Goal: Obtain resource: Download file/media

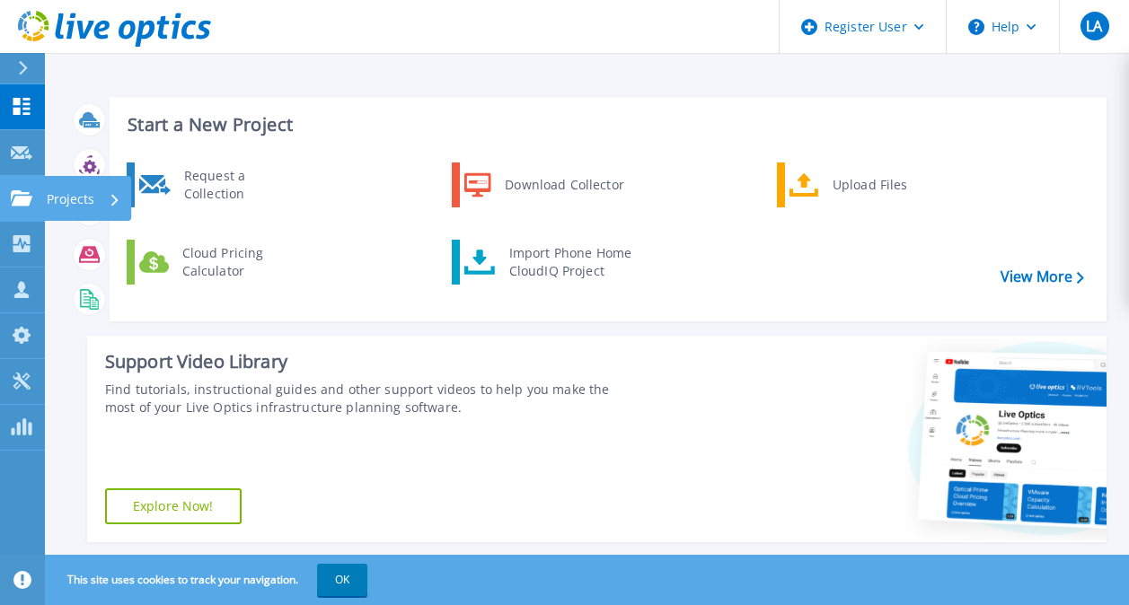
click at [36, 194] on link "Projects Projects" at bounding box center [22, 199] width 45 height 46
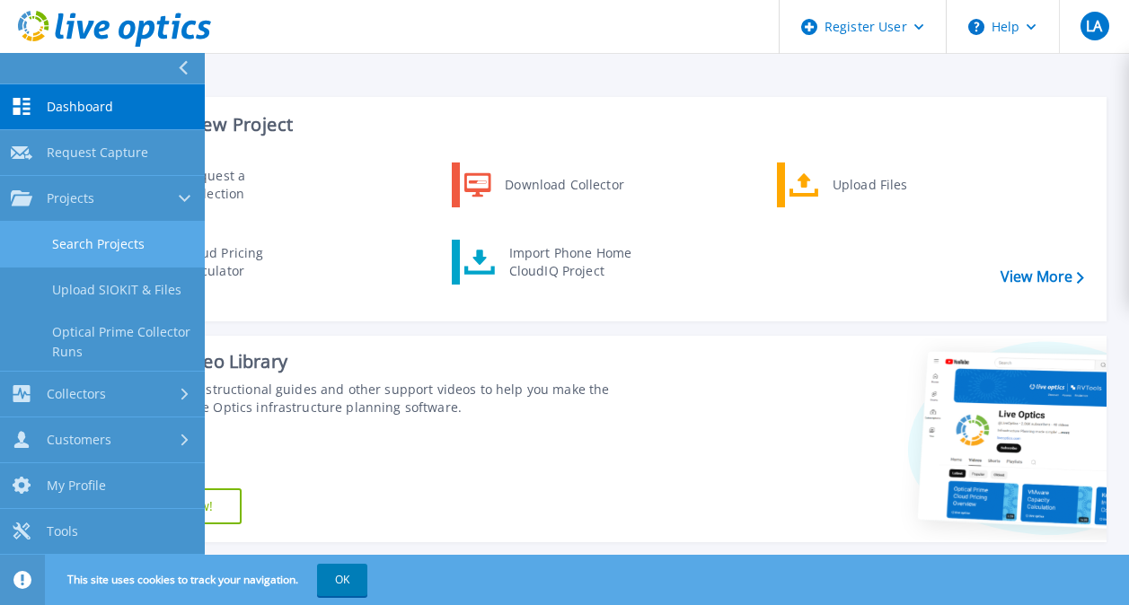
click at [94, 233] on link "Search Projects" at bounding box center [102, 245] width 205 height 46
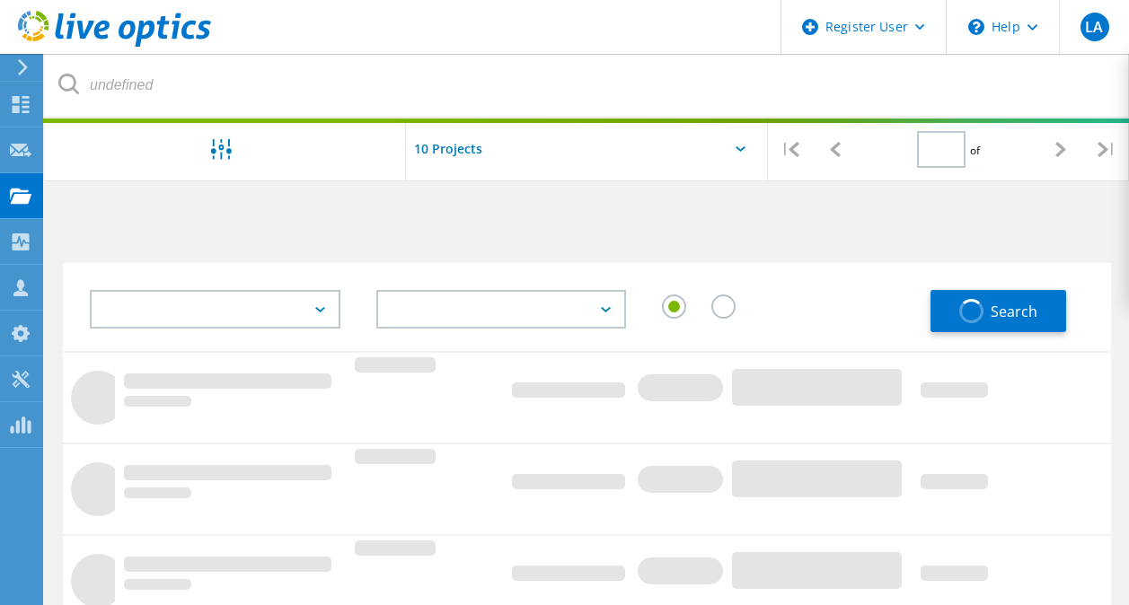
type input "1"
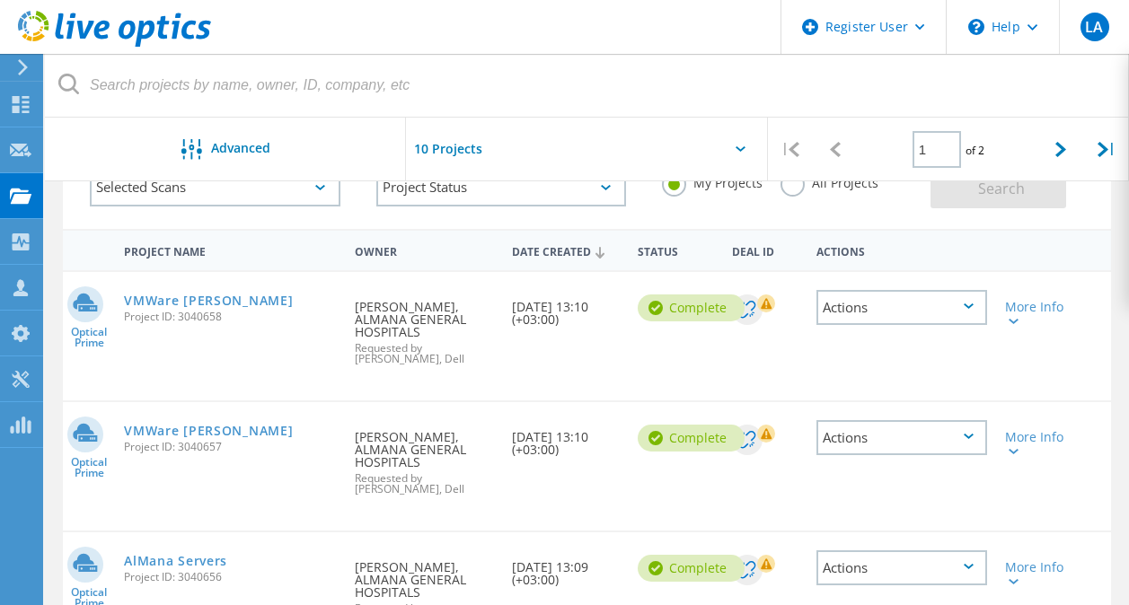
scroll to position [123, 0]
click at [194, 554] on link "AlMana Servers" at bounding box center [175, 560] width 103 height 13
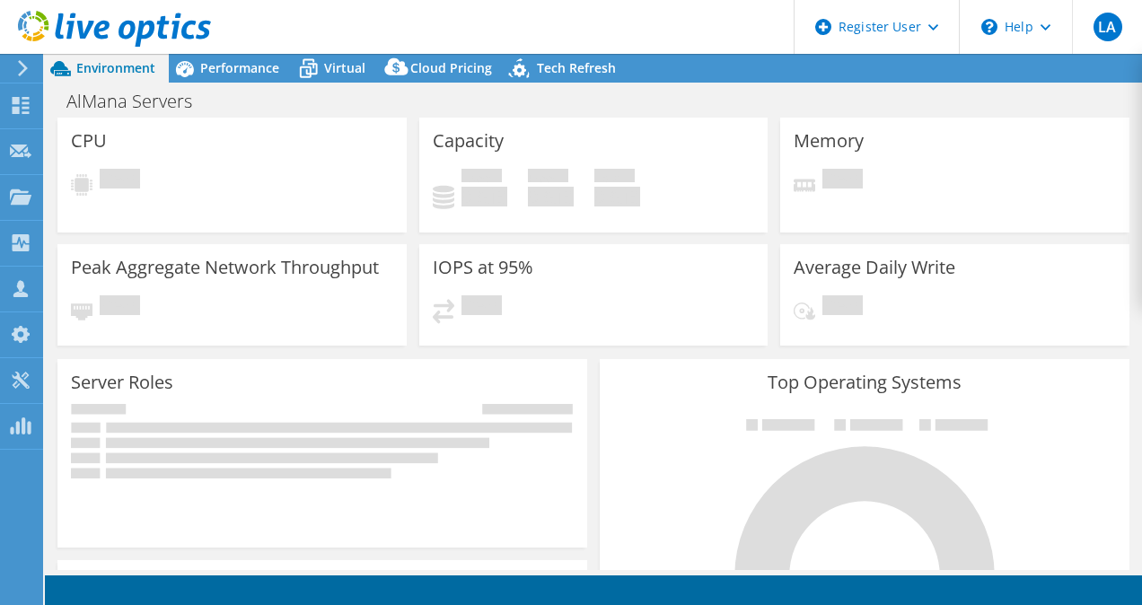
select select "USD"
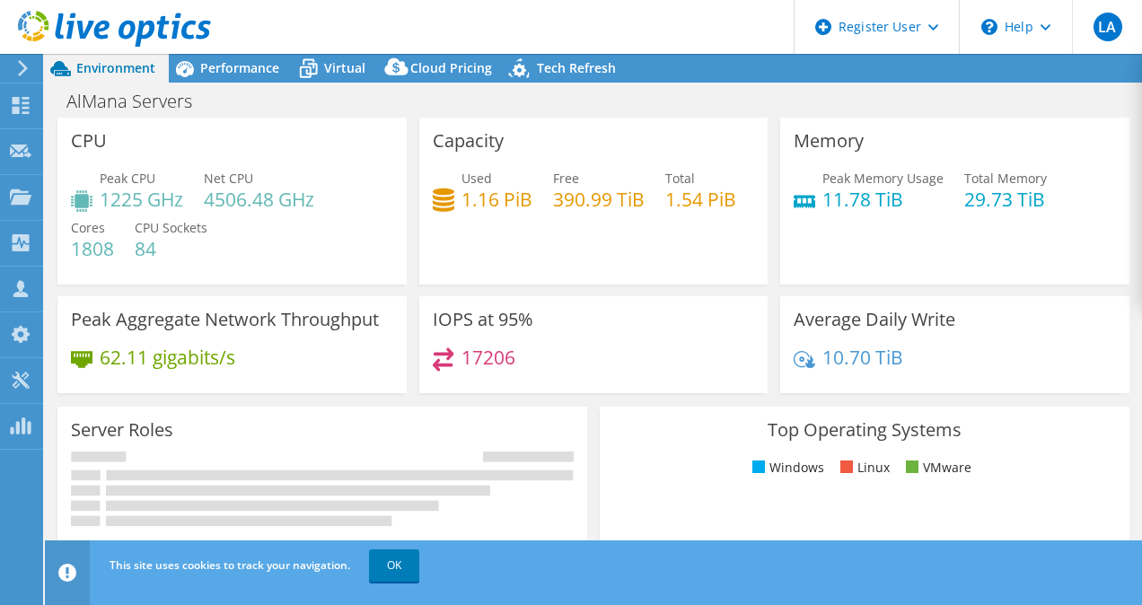
scroll to position [235, 0]
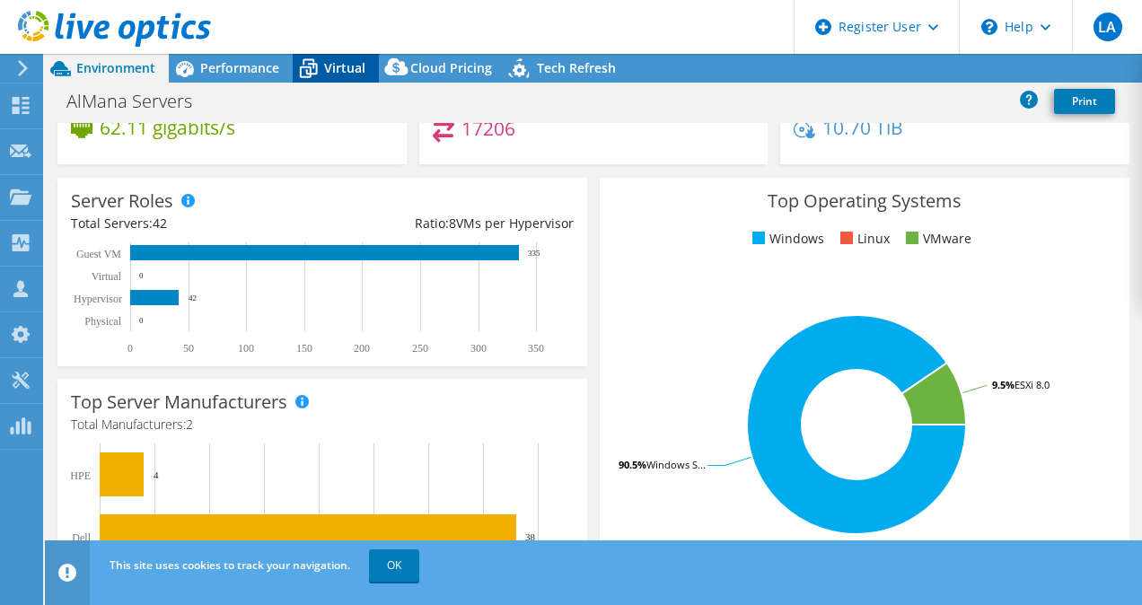
click at [345, 57] on div "Virtual" at bounding box center [336, 68] width 86 height 29
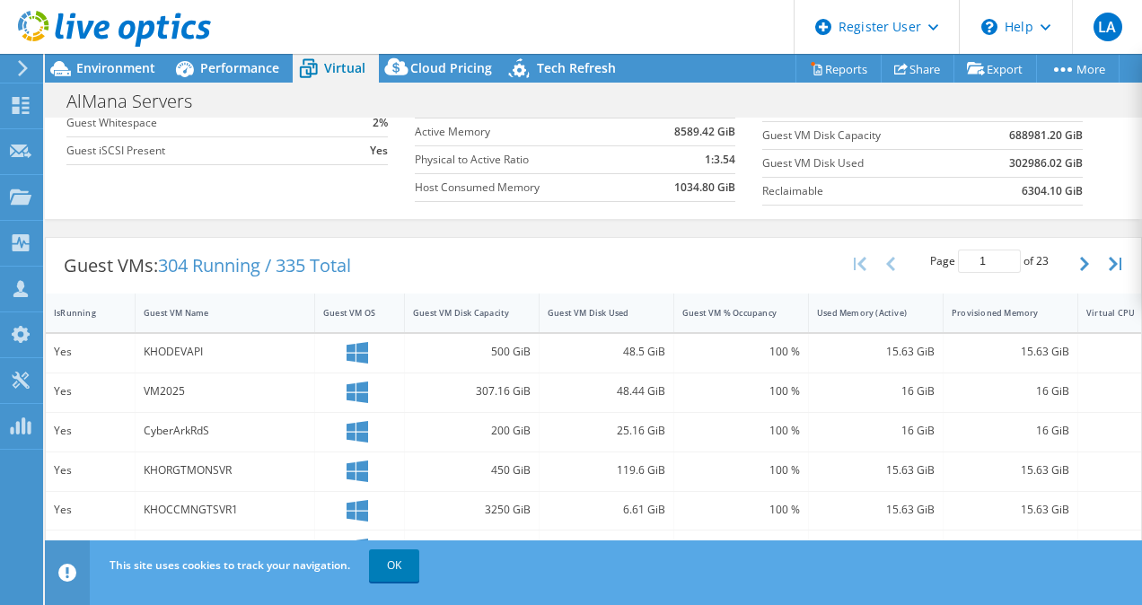
scroll to position [234, 0]
click at [400, 574] on link "OK" at bounding box center [394, 565] width 50 height 32
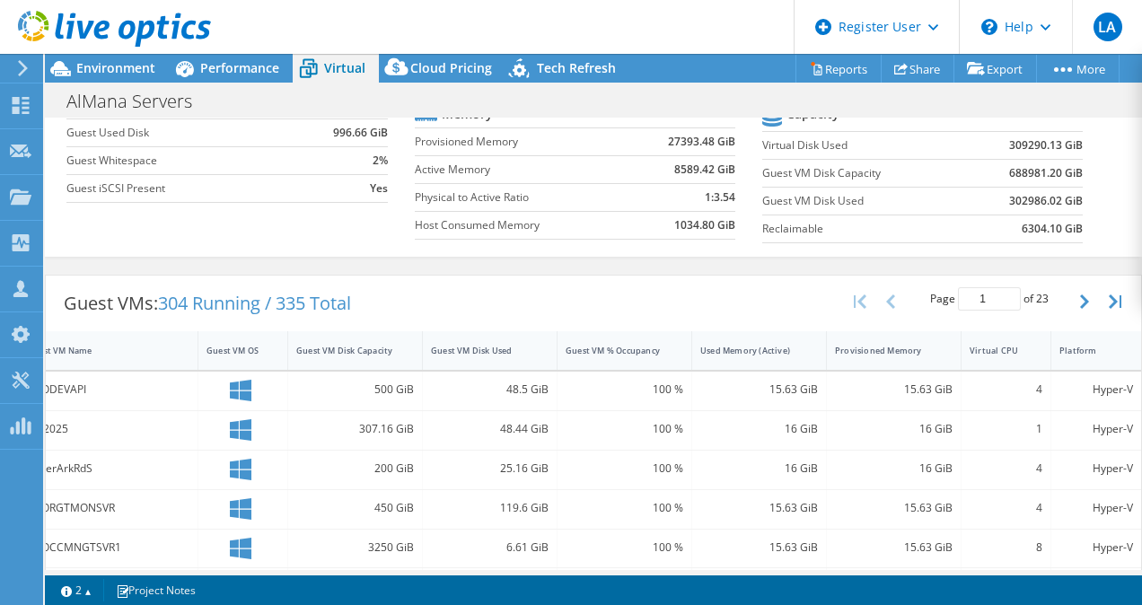
scroll to position [196, 0]
click at [1080, 300] on icon "button" at bounding box center [1084, 301] width 9 height 14
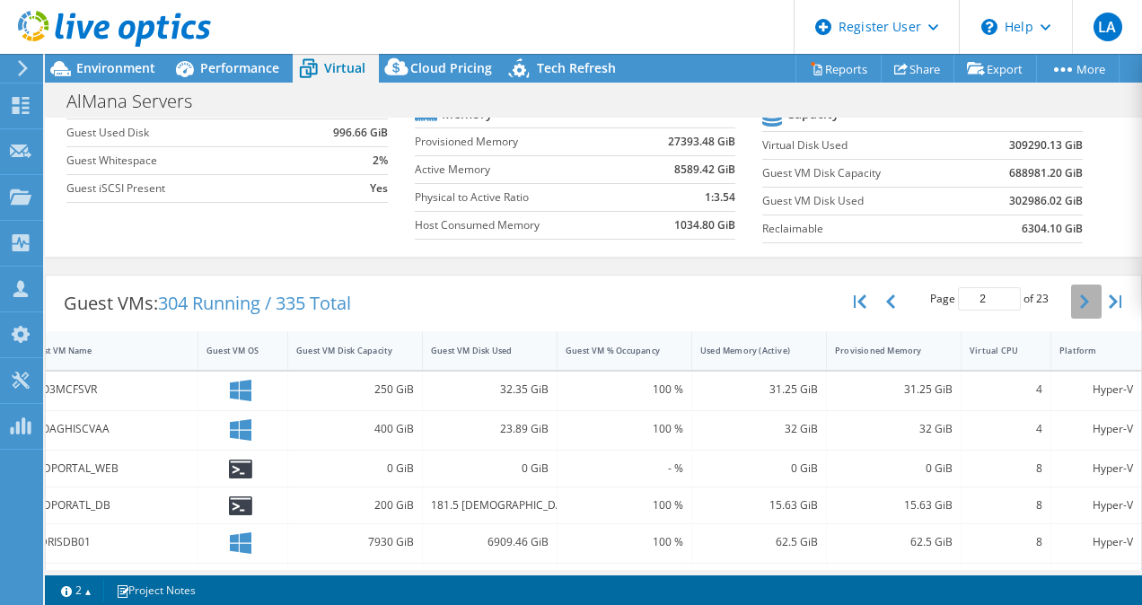
click at [1080, 300] on icon "button" at bounding box center [1084, 301] width 9 height 14
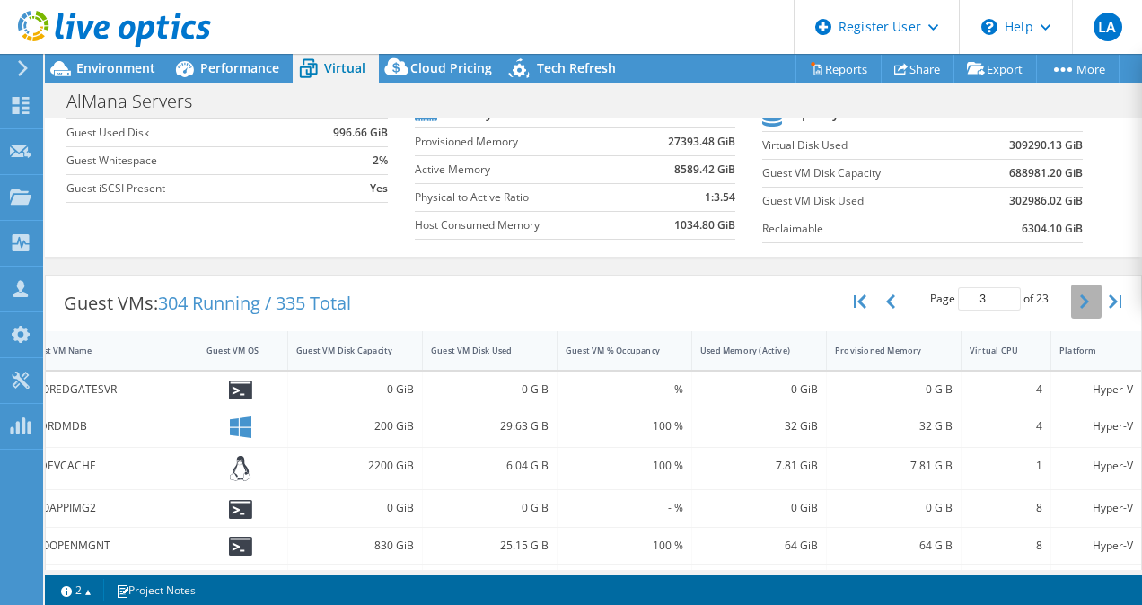
click at [1080, 300] on icon "button" at bounding box center [1084, 301] width 9 height 14
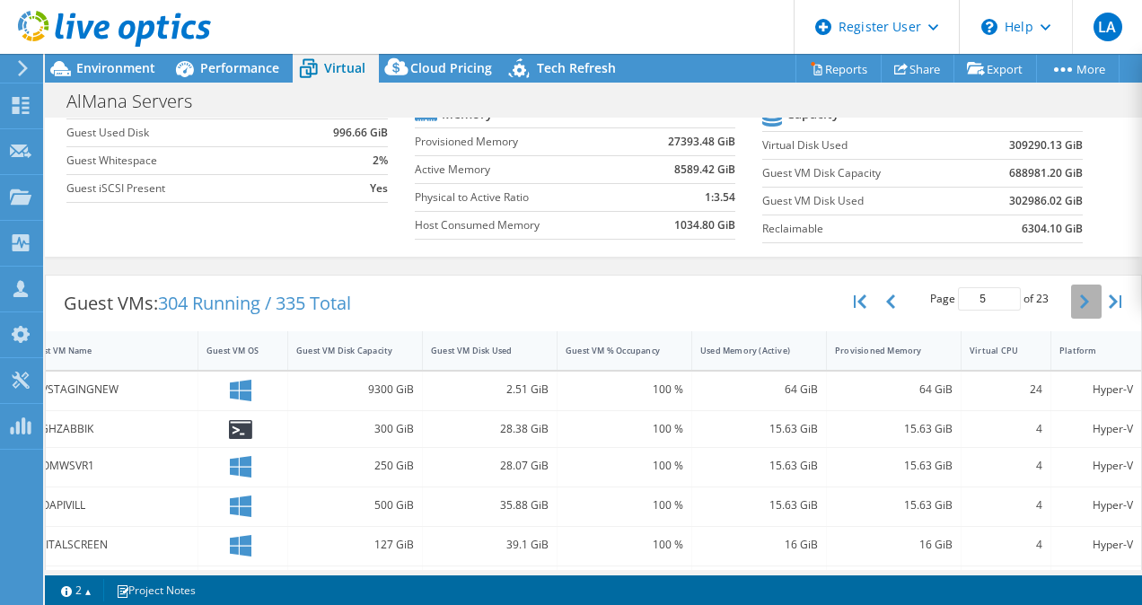
click at [1080, 300] on icon "button" at bounding box center [1084, 301] width 9 height 14
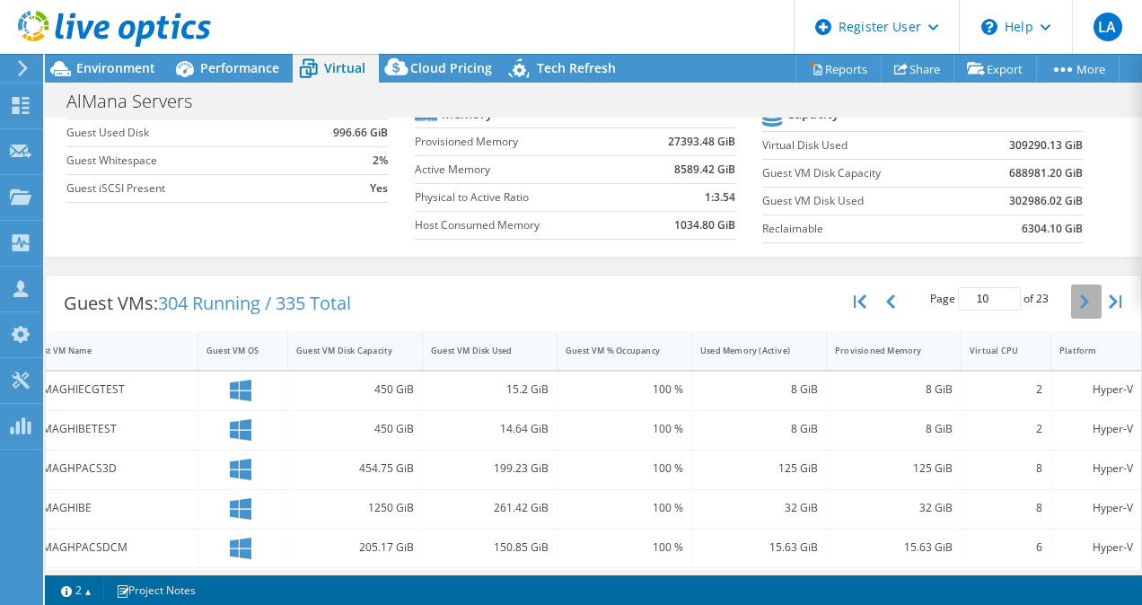
click at [1080, 300] on icon "button" at bounding box center [1084, 301] width 9 height 14
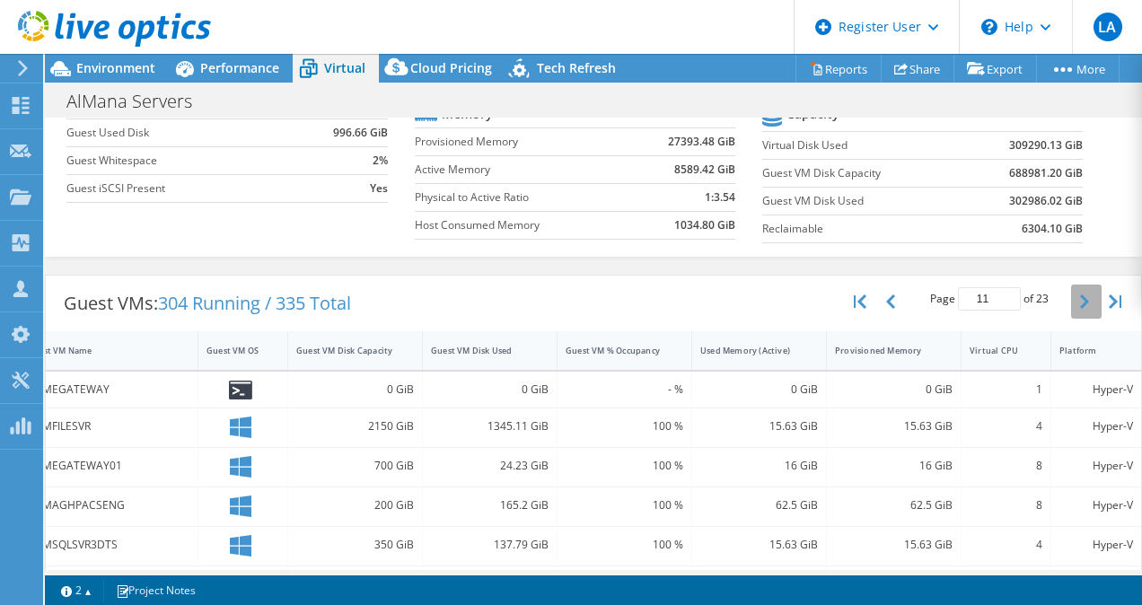
click at [1080, 300] on icon "button" at bounding box center [1084, 301] width 9 height 14
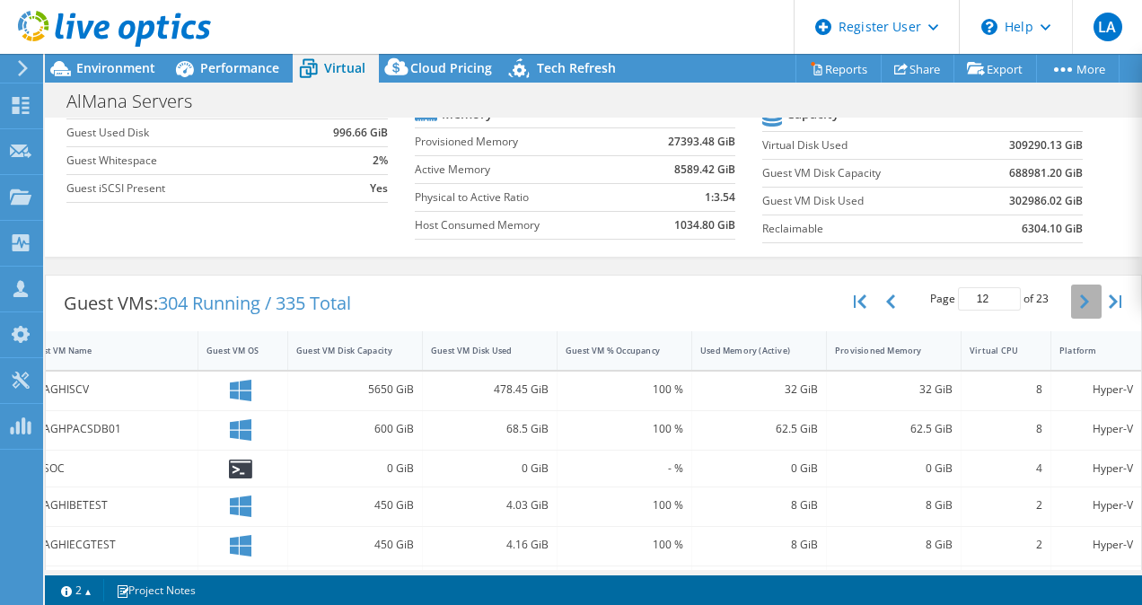
click at [1080, 300] on icon "button" at bounding box center [1084, 301] width 9 height 14
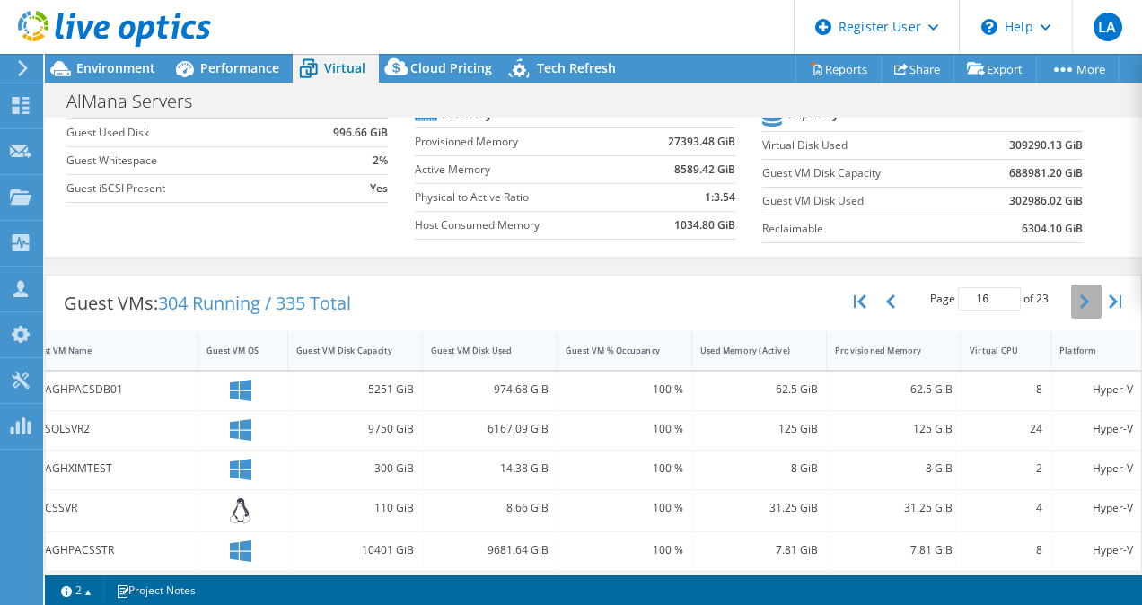
click at [1080, 300] on icon "button" at bounding box center [1084, 301] width 9 height 14
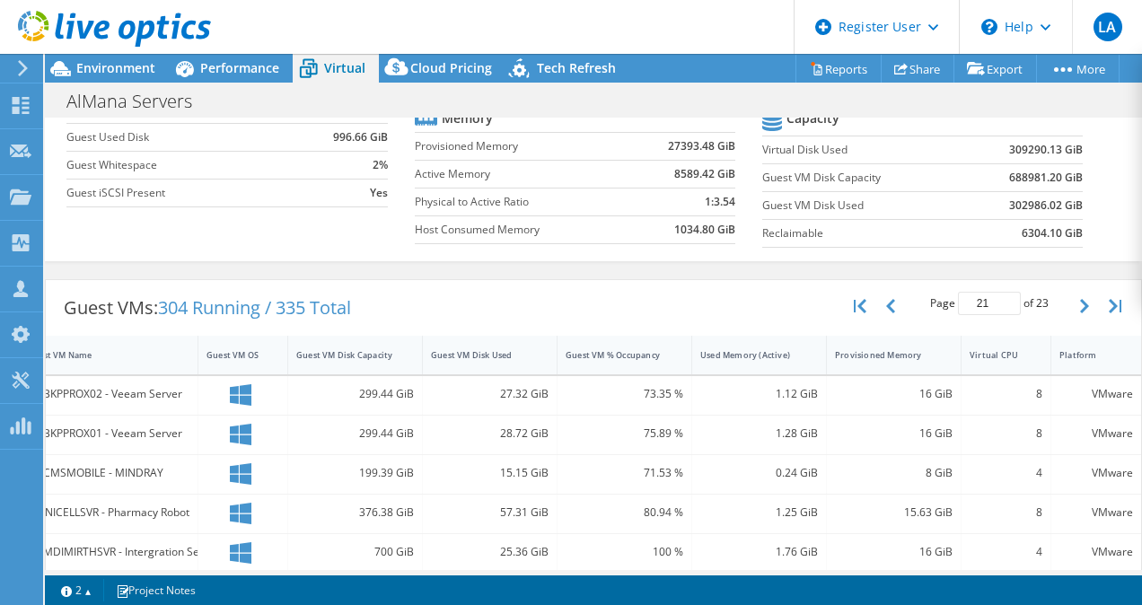
scroll to position [190, 0]
click at [1071, 298] on button "button" at bounding box center [1086, 307] width 31 height 34
type input "23"
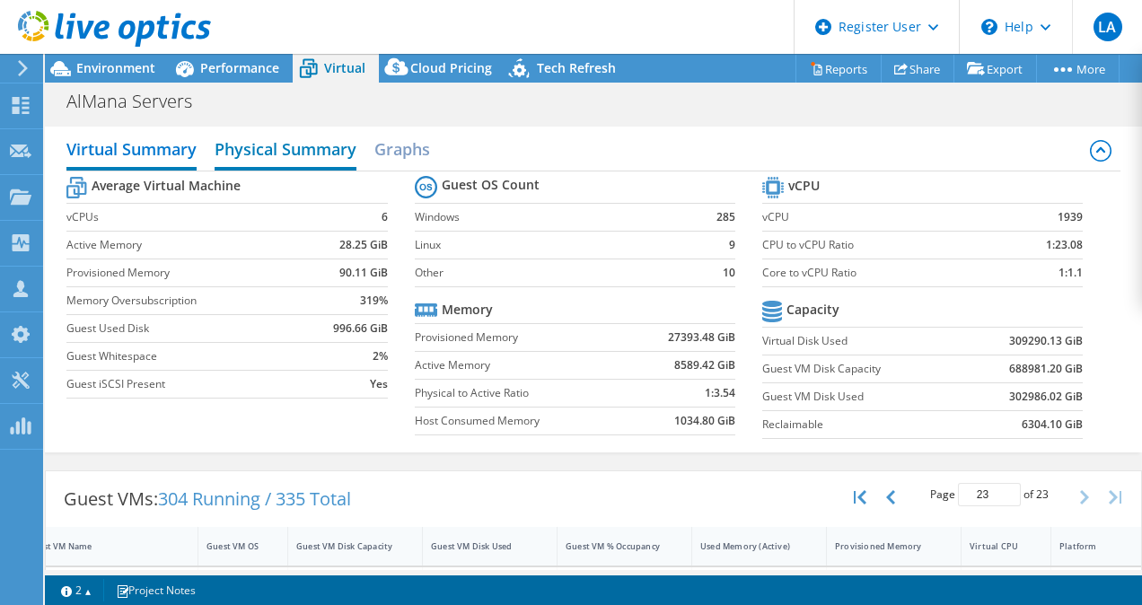
click at [253, 131] on h2 "Physical Summary" at bounding box center [286, 151] width 142 height 40
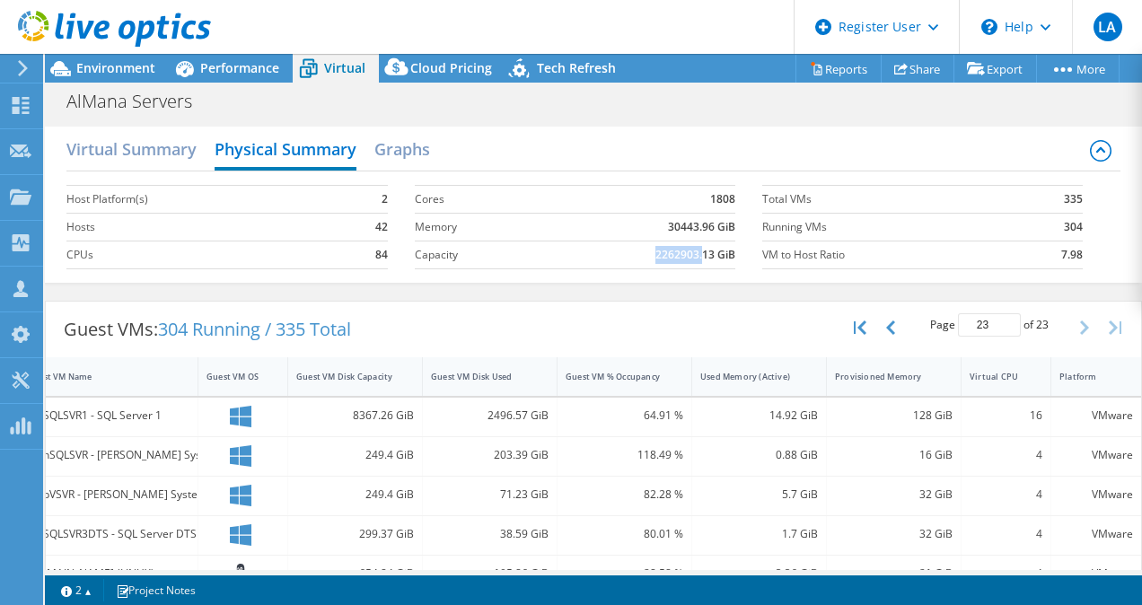
drag, startPoint x: 693, startPoint y: 251, endPoint x: 635, endPoint y: 245, distance: 58.7
click at [635, 245] on td "2262903.13 GiB" at bounding box center [638, 255] width 194 height 28
drag, startPoint x: 635, startPoint y: 245, endPoint x: 599, endPoint y: 242, distance: 36.1
click at [599, 242] on td "2262903.13 GiB" at bounding box center [638, 255] width 194 height 28
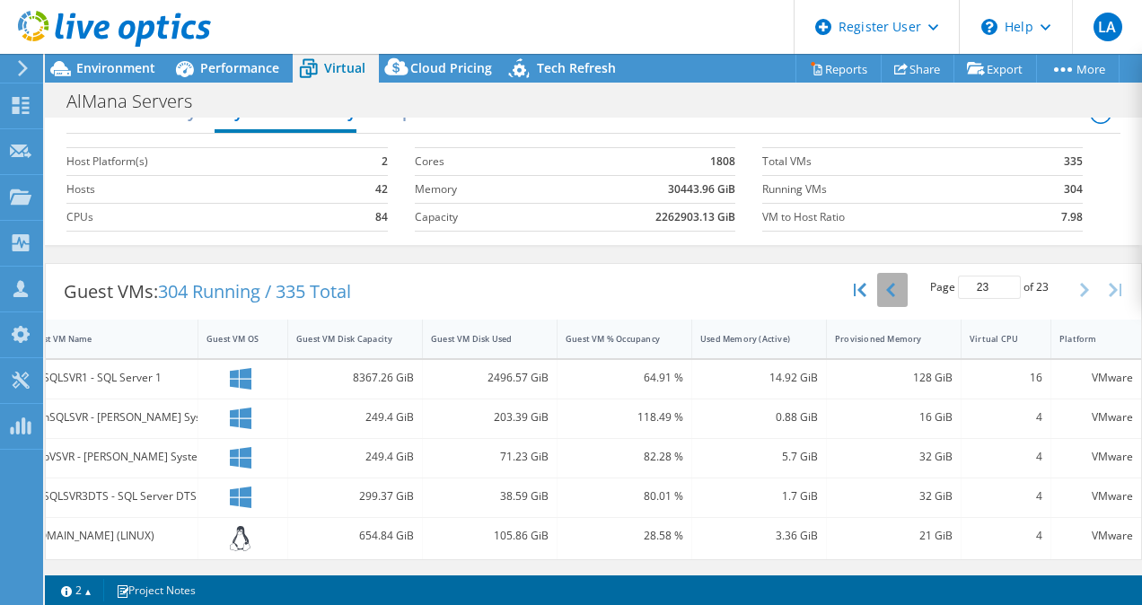
scroll to position [50, 0]
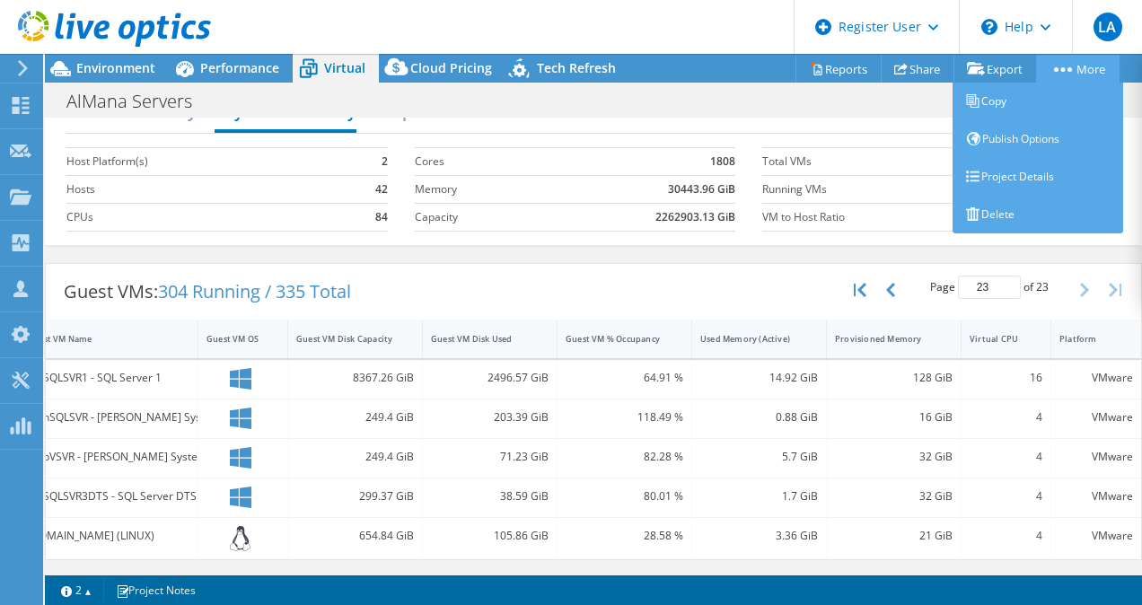
click at [1083, 69] on link "More" at bounding box center [1078, 69] width 84 height 28
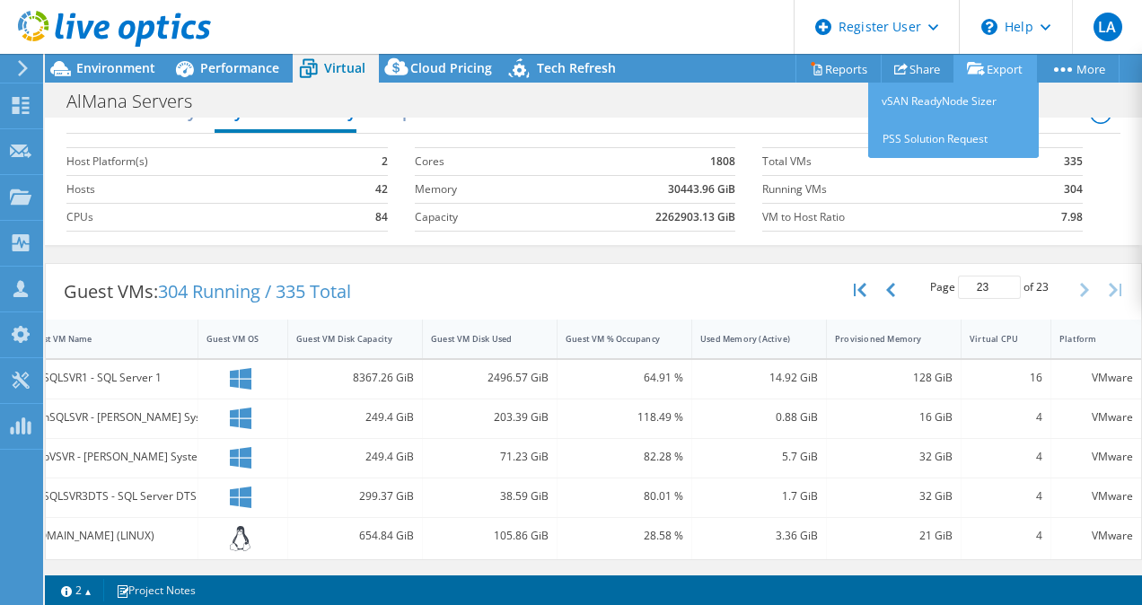
click at [989, 58] on link "Export" at bounding box center [996, 69] width 84 height 28
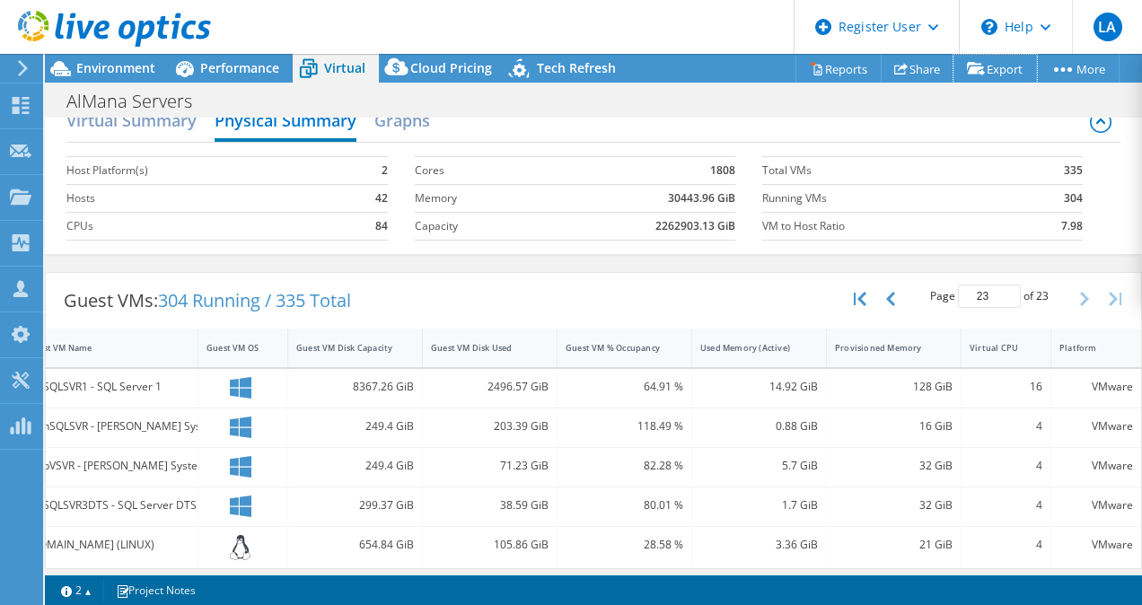
scroll to position [0, 0]
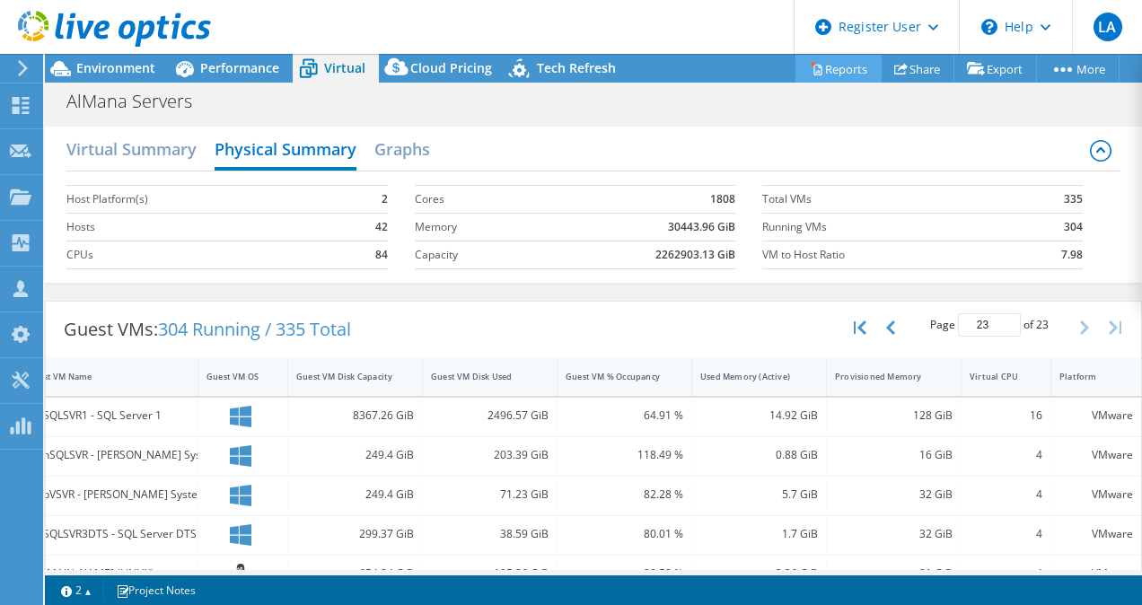
click at [840, 62] on link "Reports" at bounding box center [839, 69] width 86 height 28
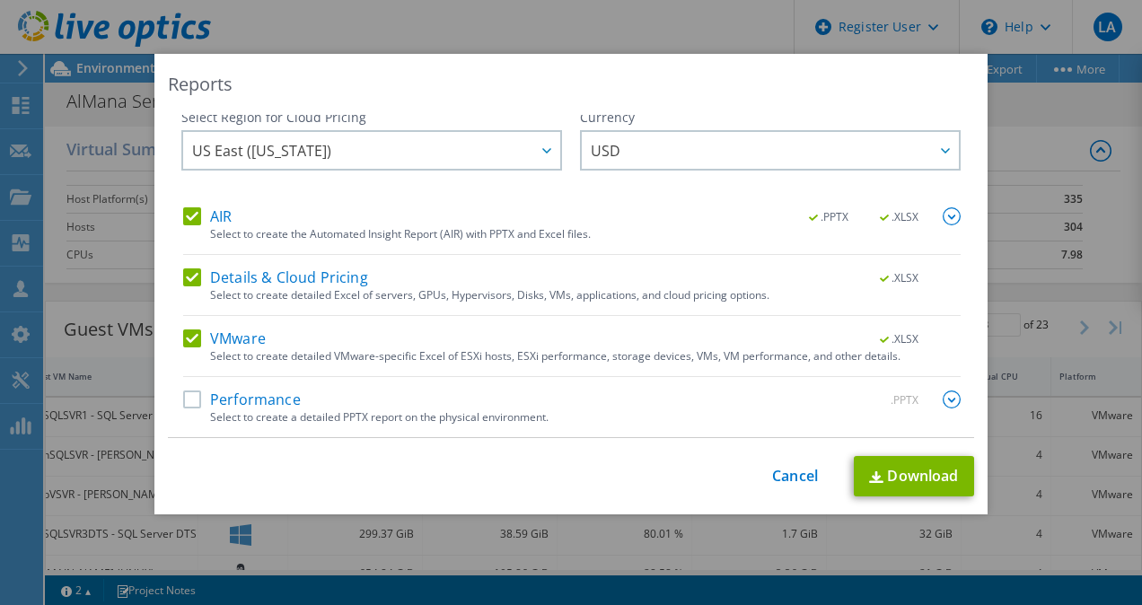
scroll to position [6, 0]
click at [502, 414] on div "Select to create a detailed PPTX report on the physical environment." at bounding box center [585, 417] width 751 height 13
click at [365, 380] on div "AIR .PPTX .XLSX Select to create the Automated Insight Report (AIR) with PPTX a…" at bounding box center [572, 322] width 778 height 230
click at [247, 408] on label "Performance" at bounding box center [242, 400] width 118 height 18
click at [0, 0] on input "Performance" at bounding box center [0, 0] width 0 height 0
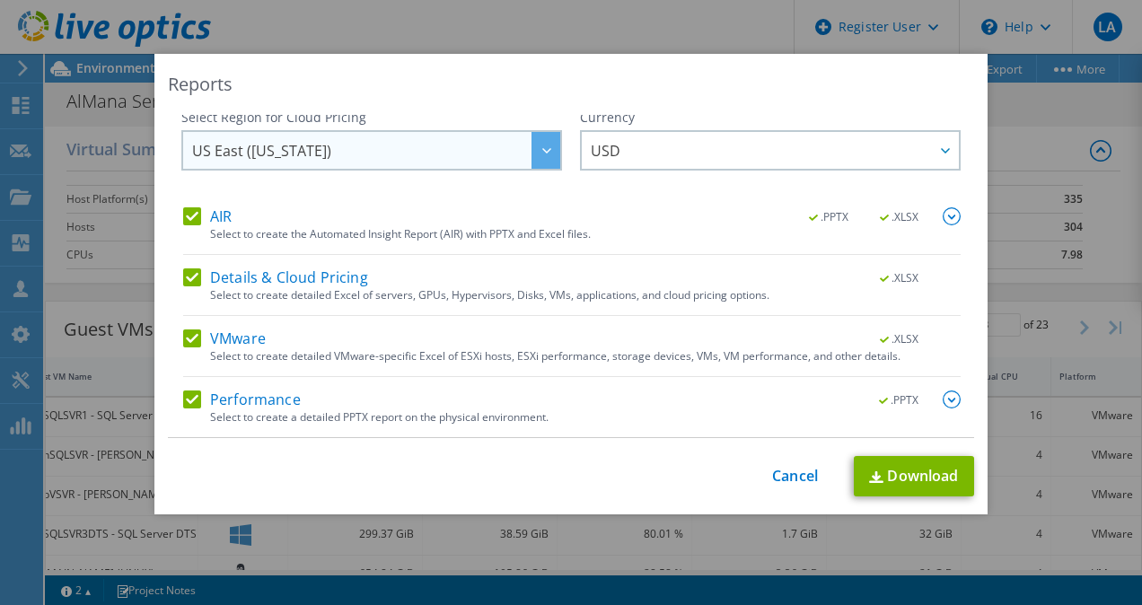
click at [456, 144] on span "US East (Virginia)" at bounding box center [376, 150] width 368 height 37
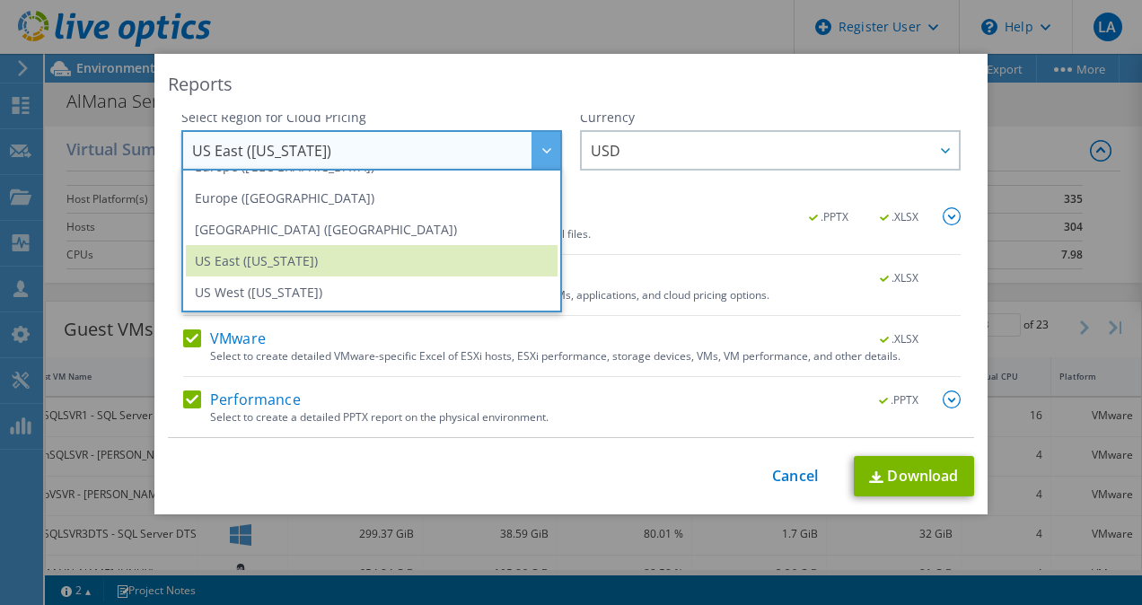
scroll to position [0, 0]
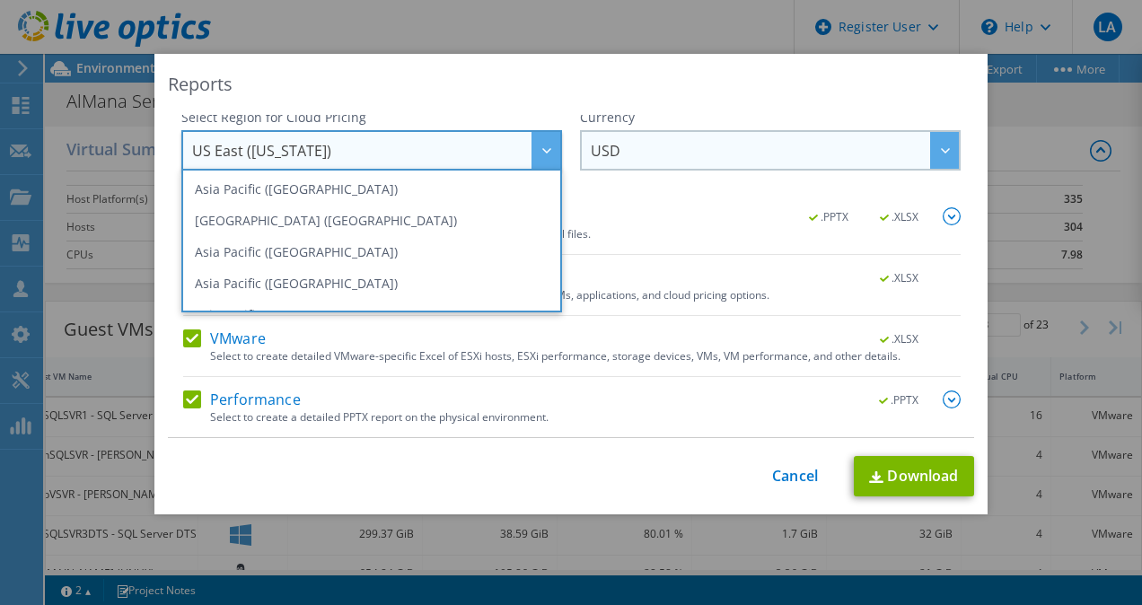
click at [673, 142] on span "USD" at bounding box center [775, 150] width 368 height 37
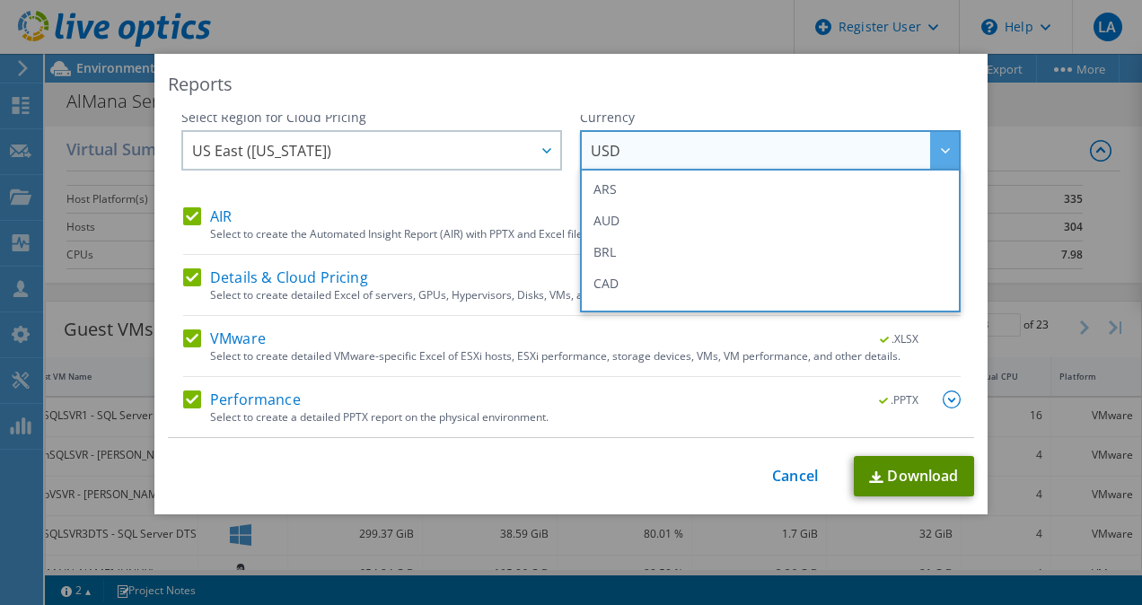
click at [909, 477] on link "Download" at bounding box center [914, 476] width 120 height 40
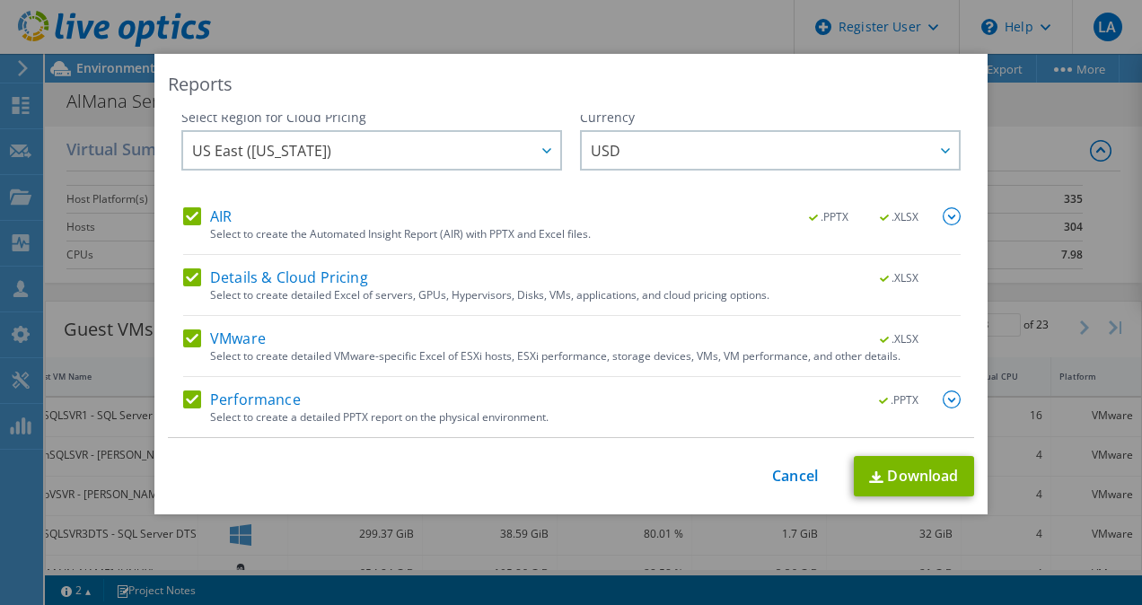
click at [226, 50] on div "Reports Select Region for Cloud Pricing Asia Pacific (Hong Kong) Asia Pacific (…" at bounding box center [571, 302] width 1142 height 605
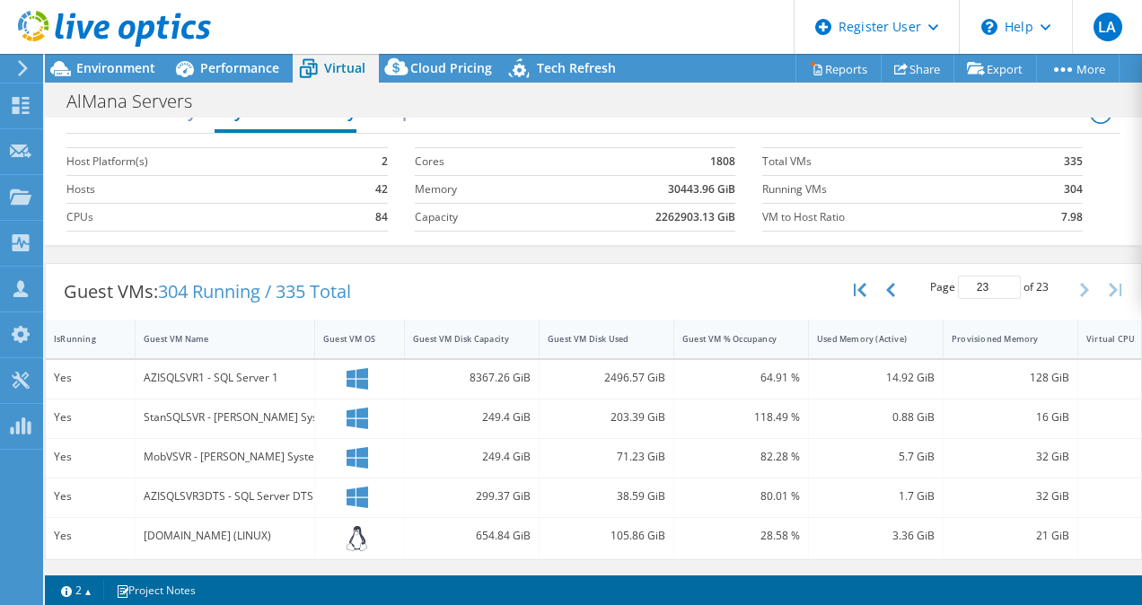
click at [188, 282] on span "304 Running / 335 Total" at bounding box center [254, 291] width 193 height 24
click at [365, 408] on icon at bounding box center [358, 419] width 22 height 22
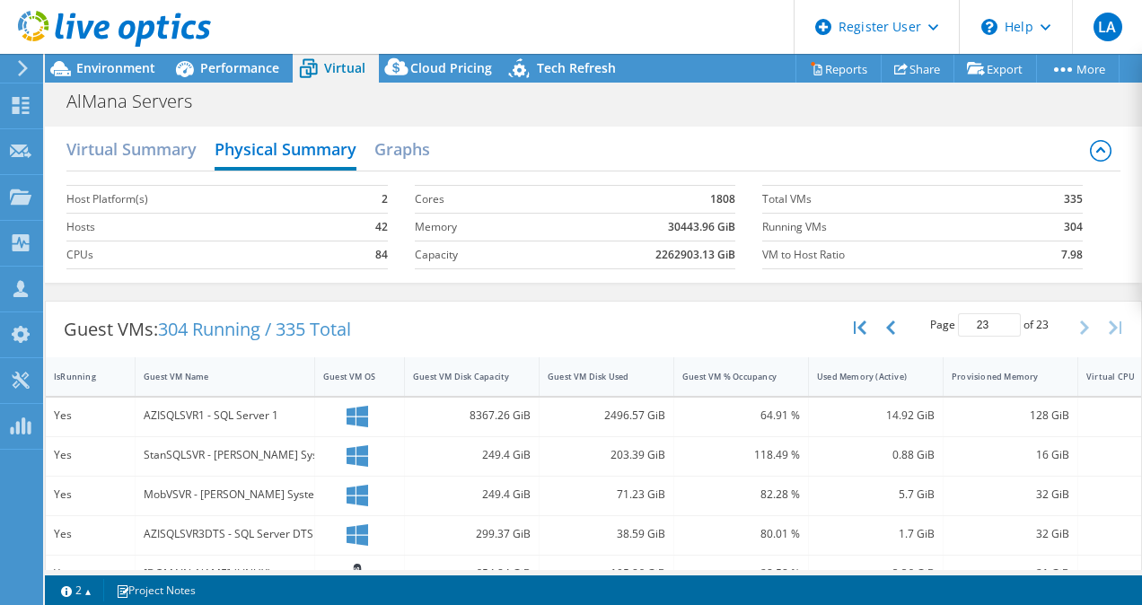
scroll to position [1, 0]
click at [701, 260] on b "2262903.13 GiB" at bounding box center [695, 254] width 80 height 18
copy b "2262903.13 GiB"
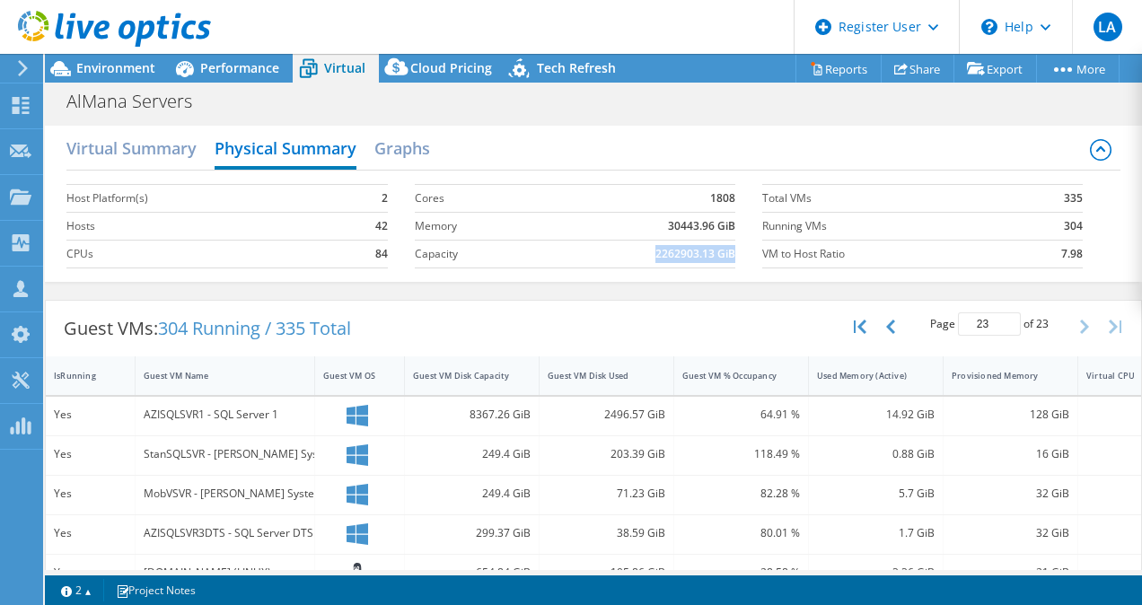
click at [679, 252] on b "2262903.13 GiB" at bounding box center [695, 254] width 80 height 18
drag, startPoint x: 700, startPoint y: 195, endPoint x: 728, endPoint y: 196, distance: 27.8
click at [728, 196] on section "Cores 1808 Memory 30443.96 GiB Capacity 2262903.13 GiB" at bounding box center [588, 227] width 347 height 102
drag, startPoint x: 728, startPoint y: 196, endPoint x: 694, endPoint y: 208, distance: 36.4
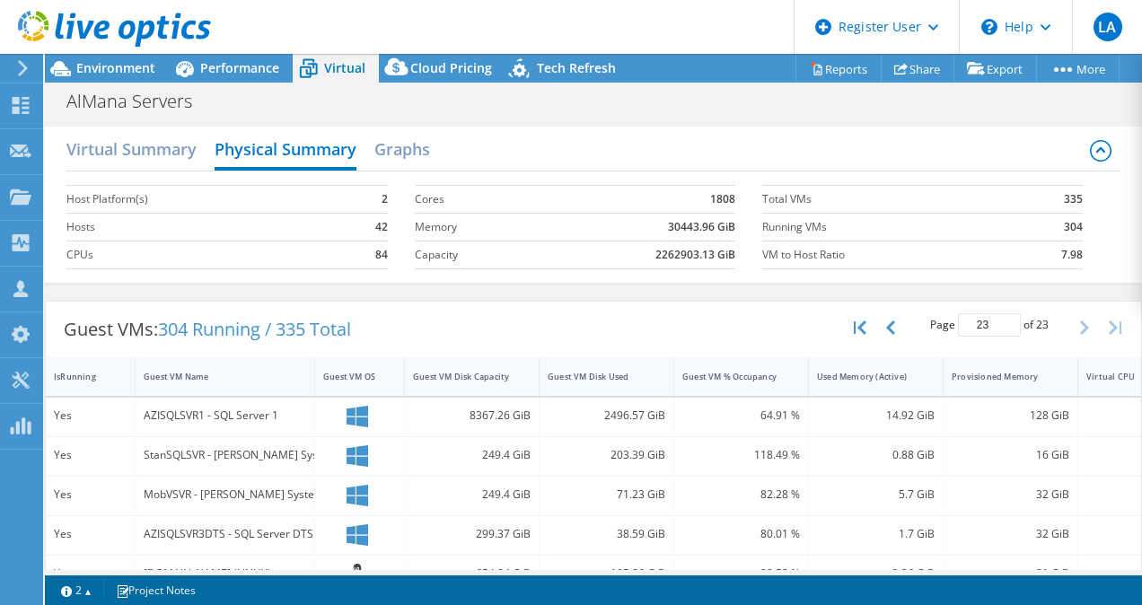
click at [694, 208] on td "1808" at bounding box center [638, 199] width 194 height 28
